Goal: Task Accomplishment & Management: Use online tool/utility

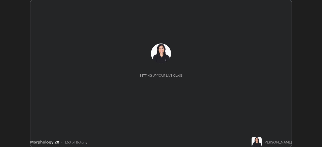
scroll to position [147, 322]
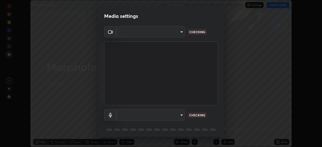
click at [177, 116] on body "Erase all Morphology 28 Recording WAS SCHEDULED TO START AT 12:40 PM Settings S…" at bounding box center [161, 73] width 322 height 147
type input "cf4cade584ede8fb560bca5df173c6e0c2fab346f0fe5c0e134d57ffae5dbcad"
type input "2c7ce03bf44361b7ba6d686ec062d0a68e8820996cf89e2862210030541b57e2"
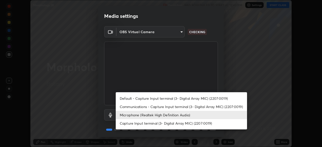
click at [173, 114] on li "Microphone (Realtek High Definition Audio)" at bounding box center [181, 115] width 131 height 8
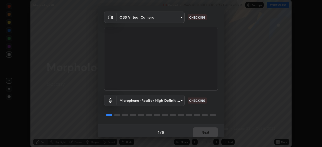
scroll to position [18, 0]
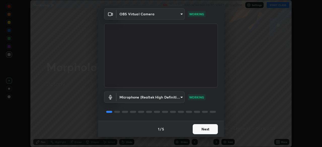
click at [205, 130] on button "Next" at bounding box center [205, 129] width 25 height 10
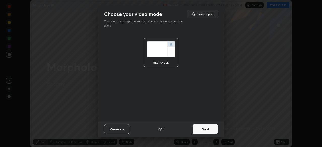
scroll to position [0, 0]
click at [206, 131] on button "Next" at bounding box center [205, 129] width 25 height 10
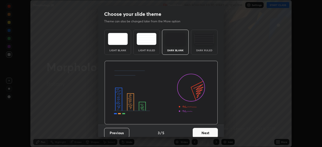
click at [210, 132] on button "Next" at bounding box center [205, 133] width 25 height 10
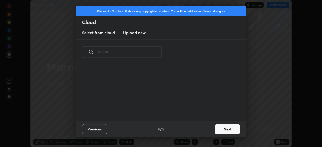
click at [212, 134] on div "Previous 4 / 5 Next" at bounding box center [161, 129] width 170 height 16
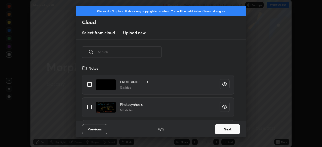
scroll to position [56, 162]
click at [223, 129] on button "Next" at bounding box center [227, 129] width 25 height 10
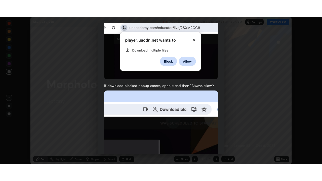
scroll to position [120, 0]
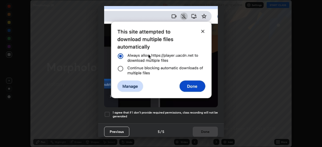
click at [147, 111] on h5 "I agree that if I don't provide required permissions, class recording will not …" at bounding box center [165, 115] width 105 height 8
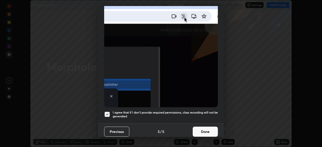
click at [210, 132] on button "Done" at bounding box center [205, 132] width 25 height 10
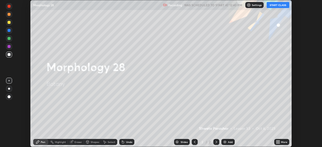
click at [274, 4] on button "START CLASS" at bounding box center [278, 5] width 23 height 6
click at [281, 142] on div "More" at bounding box center [281, 142] width 15 height 6
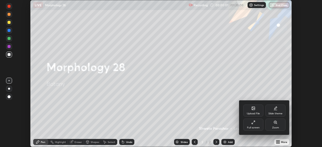
click at [258, 127] on div "Full screen" at bounding box center [253, 128] width 13 height 3
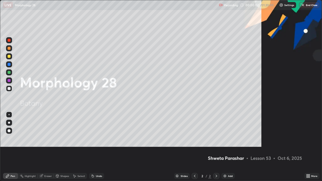
scroll to position [181, 322]
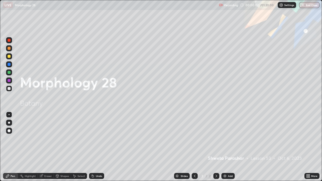
click at [228, 147] on div "Add" at bounding box center [230, 176] width 5 height 3
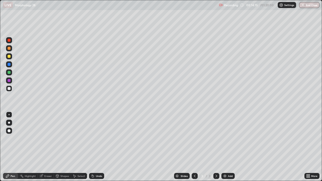
click at [9, 123] on div at bounding box center [9, 123] width 2 height 2
click at [98, 147] on div "Undo" at bounding box center [99, 176] width 6 height 3
click at [9, 74] on div at bounding box center [9, 72] width 6 height 6
click at [9, 82] on div at bounding box center [9, 80] width 3 height 3
click at [9, 87] on div at bounding box center [9, 88] width 3 height 3
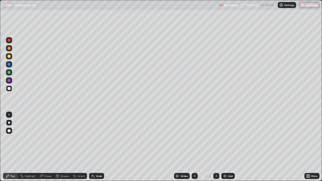
click at [76, 147] on icon at bounding box center [74, 176] width 4 height 4
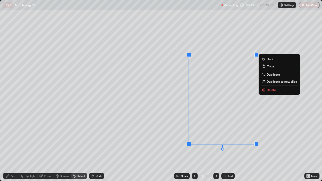
click at [204, 147] on div "0 ° Undo Copy Duplicate Duplicate to new slide Delete" at bounding box center [160, 90] width 321 height 181
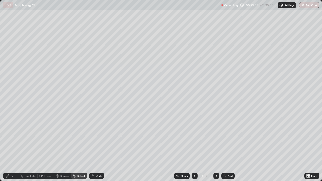
click at [15, 147] on div "Pen" at bounding box center [13, 176] width 5 height 3
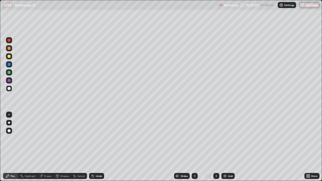
click at [12, 81] on div at bounding box center [9, 80] width 6 height 6
click at [230, 147] on div "Add" at bounding box center [230, 176] width 5 height 3
click at [10, 49] on div at bounding box center [9, 48] width 3 height 3
click at [95, 147] on div "Undo" at bounding box center [96, 176] width 15 height 6
click at [94, 147] on div "Undo" at bounding box center [96, 176] width 15 height 6
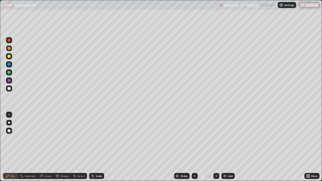
click at [98, 147] on div "Undo" at bounding box center [96, 176] width 15 height 6
click at [97, 147] on div "Undo" at bounding box center [96, 176] width 15 height 6
click at [12, 73] on div at bounding box center [9, 72] width 6 height 6
click at [10, 65] on div at bounding box center [9, 64] width 3 height 3
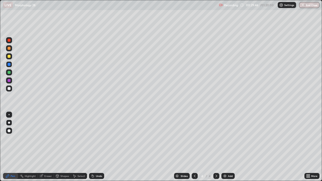
click at [59, 147] on div "Shapes" at bounding box center [62, 176] width 17 height 6
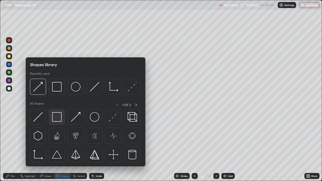
click at [57, 118] on img at bounding box center [57, 117] width 10 height 10
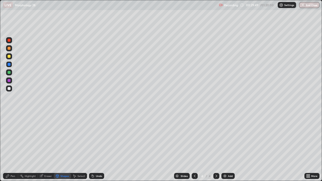
click at [8, 65] on div at bounding box center [9, 64] width 3 height 3
click at [8, 147] on icon at bounding box center [7, 176] width 3 height 3
click at [9, 89] on div at bounding box center [9, 88] width 3 height 3
click at [9, 73] on div at bounding box center [9, 72] width 3 height 3
click at [195, 147] on icon at bounding box center [195, 176] width 2 height 3
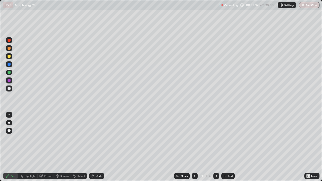
click at [9, 56] on div at bounding box center [9, 56] width 3 height 3
click at [215, 147] on icon at bounding box center [216, 176] width 4 height 4
click at [10, 89] on div at bounding box center [9, 88] width 3 height 3
click at [230, 147] on div "Add" at bounding box center [230, 176] width 5 height 3
click at [9, 81] on div at bounding box center [9, 80] width 3 height 3
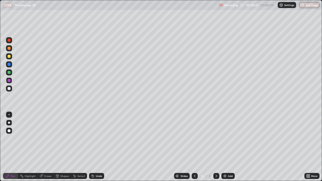
click at [78, 147] on div "Select" at bounding box center [81, 176] width 8 height 3
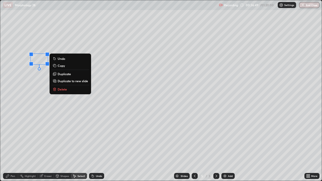
click at [33, 92] on div "0 ° Undo Copy Duplicate Duplicate to new slide Delete" at bounding box center [160, 90] width 321 height 181
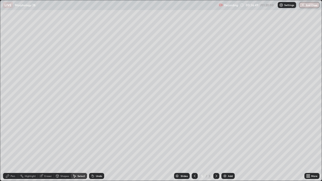
click at [10, 147] on div "Pen" at bounding box center [10, 176] width 15 height 6
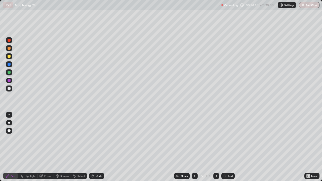
click at [9, 49] on div at bounding box center [9, 48] width 3 height 3
click at [9, 81] on div at bounding box center [9, 80] width 3 height 3
click at [193, 147] on icon at bounding box center [195, 176] width 4 height 4
click at [9, 73] on div at bounding box center [9, 72] width 3 height 3
click at [0, 147] on div "Pen Highlight Eraser Shapes Select Undo Slides 4 / 5 Add More" at bounding box center [161, 176] width 322 height 10
